Goal: Information Seeking & Learning: Check status

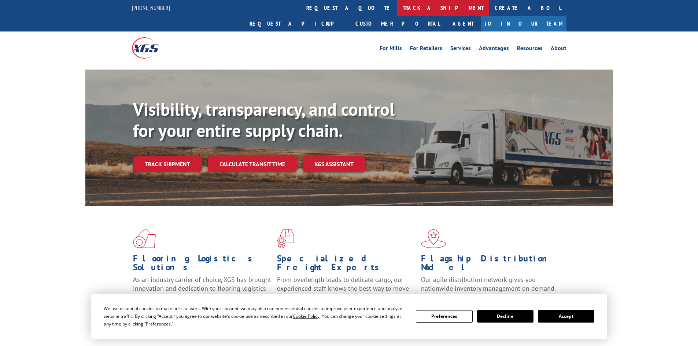
click at [397, 11] on link "track a shipment" at bounding box center [443, 8] width 92 height 16
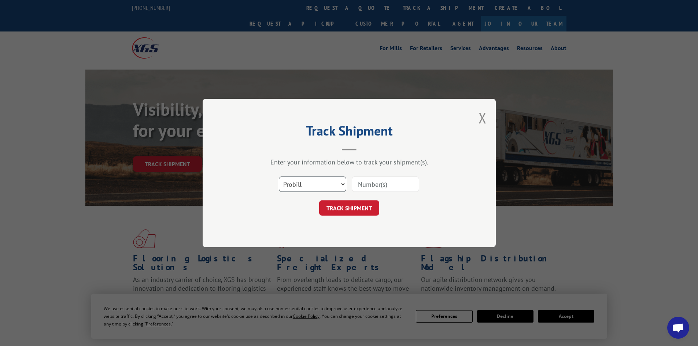
click at [333, 183] on select "Select category... Probill BOL PO" at bounding box center [312, 184] width 67 height 15
select select "bol"
click at [279, 177] on select "Select category... Probill BOL PO" at bounding box center [312, 184] width 67 height 15
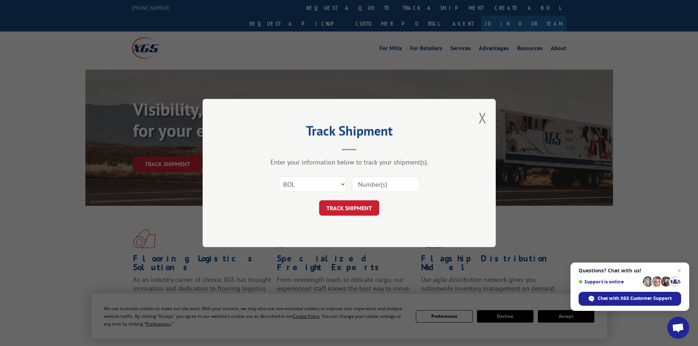
click at [379, 185] on input at bounding box center [385, 184] width 67 height 15
paste input "471224"
type input "471224"
click at [345, 211] on button "TRACK SHIPMENT" at bounding box center [349, 208] width 60 height 15
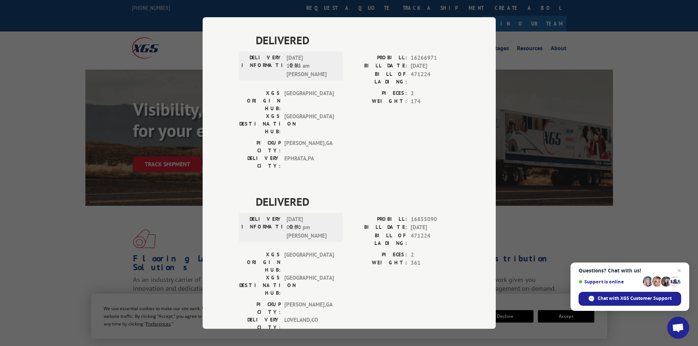
scroll to position [696, 0]
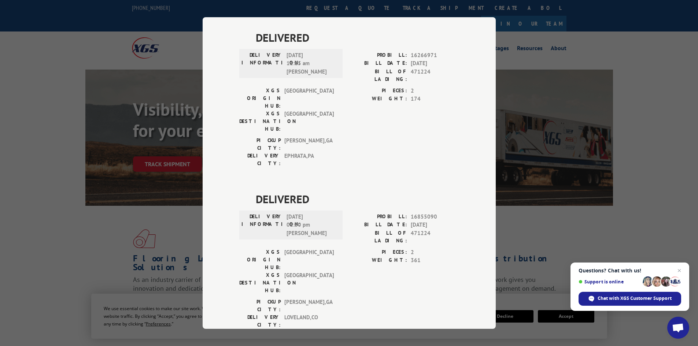
drag, startPoint x: 250, startPoint y: 106, endPoint x: 438, endPoint y: 161, distance: 195.9
copy div "ESTIMATED DELIVERY TIME: [DATE] by noon The estimated time is using the time zo…"
